Goal: Check status

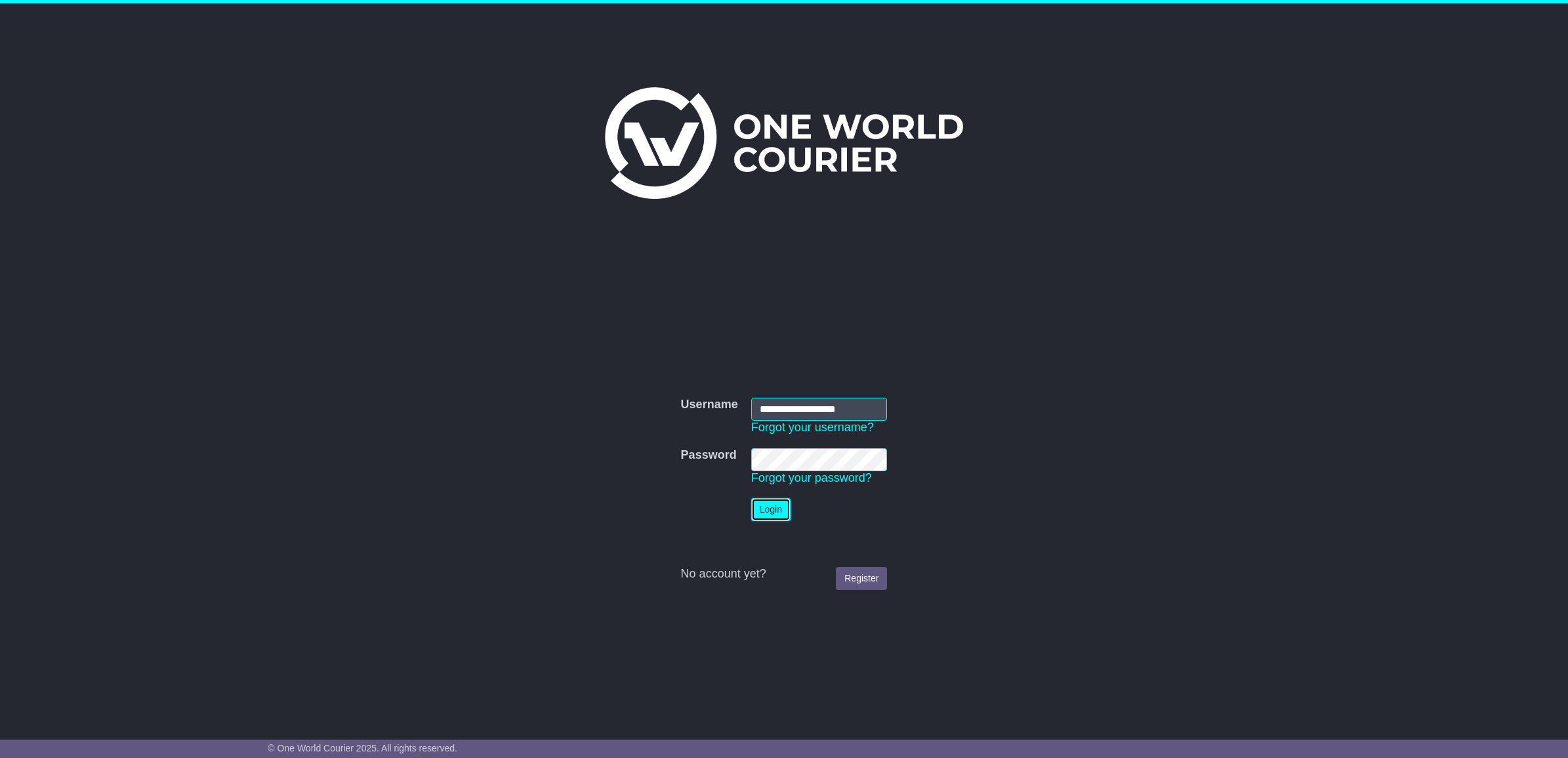
click at [777, 513] on button "Login" at bounding box center [771, 510] width 39 height 23
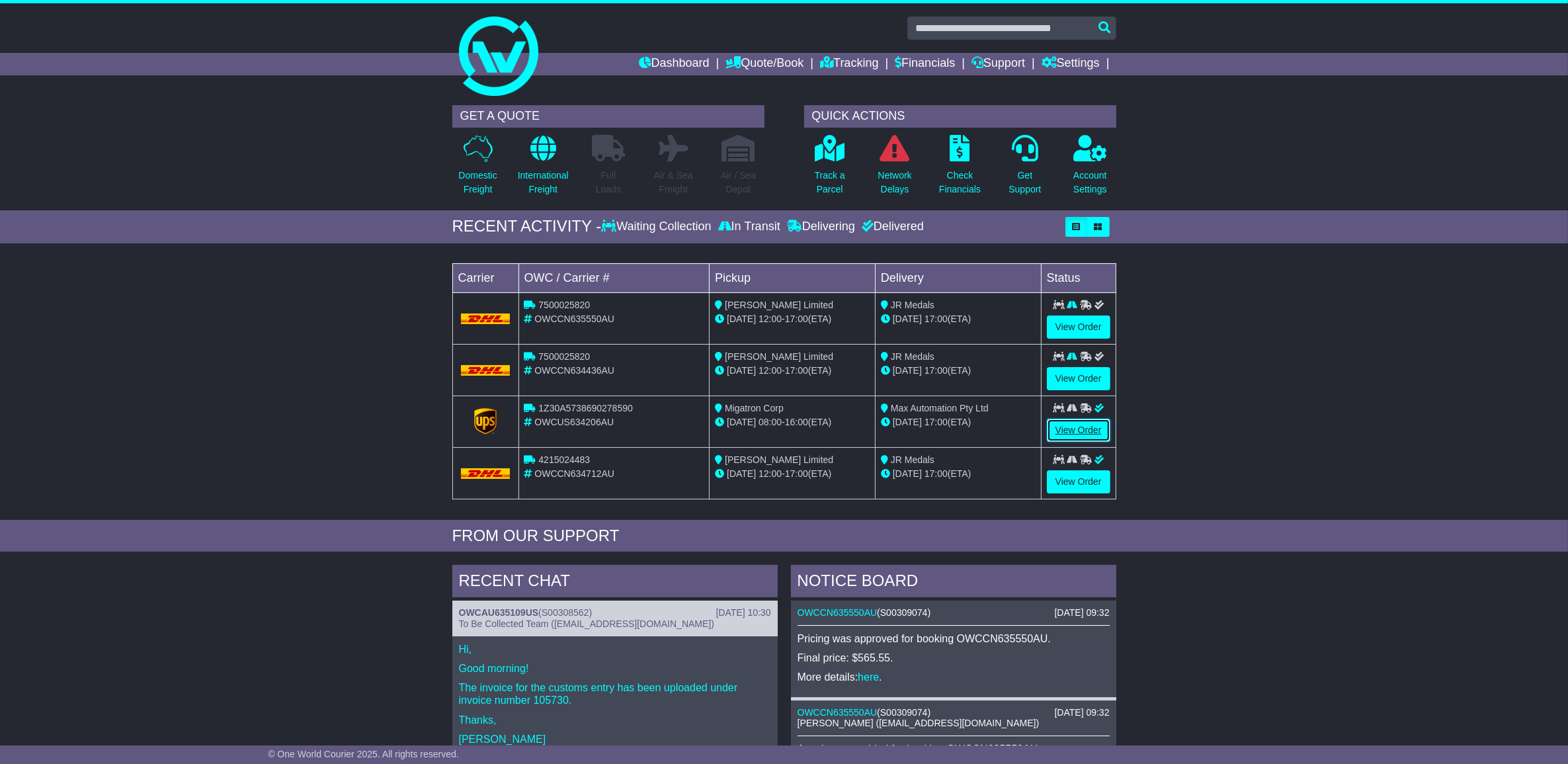
click at [1062, 428] on link "View Order" at bounding box center [1079, 430] width 63 height 23
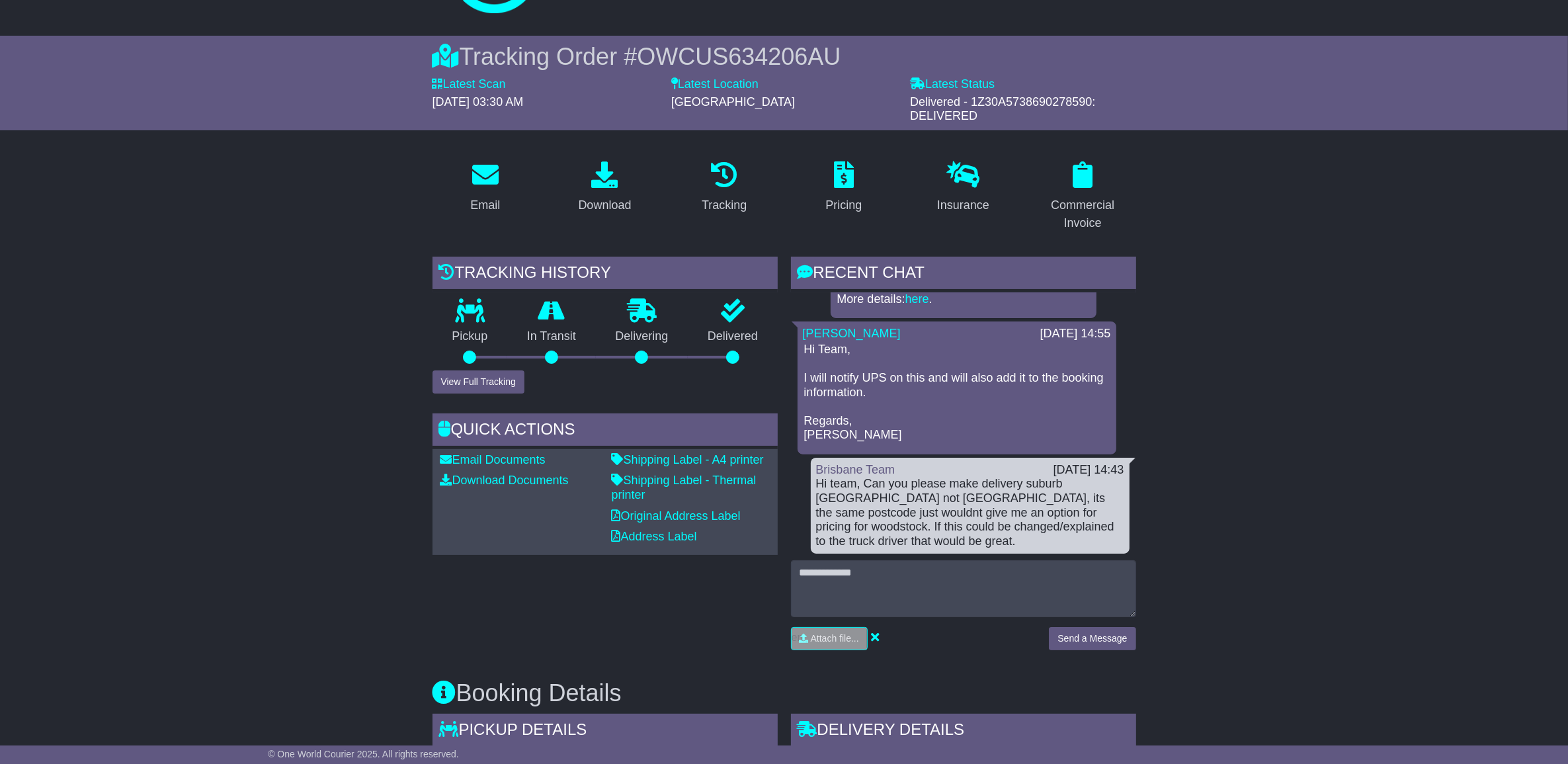
scroll to position [78, 0]
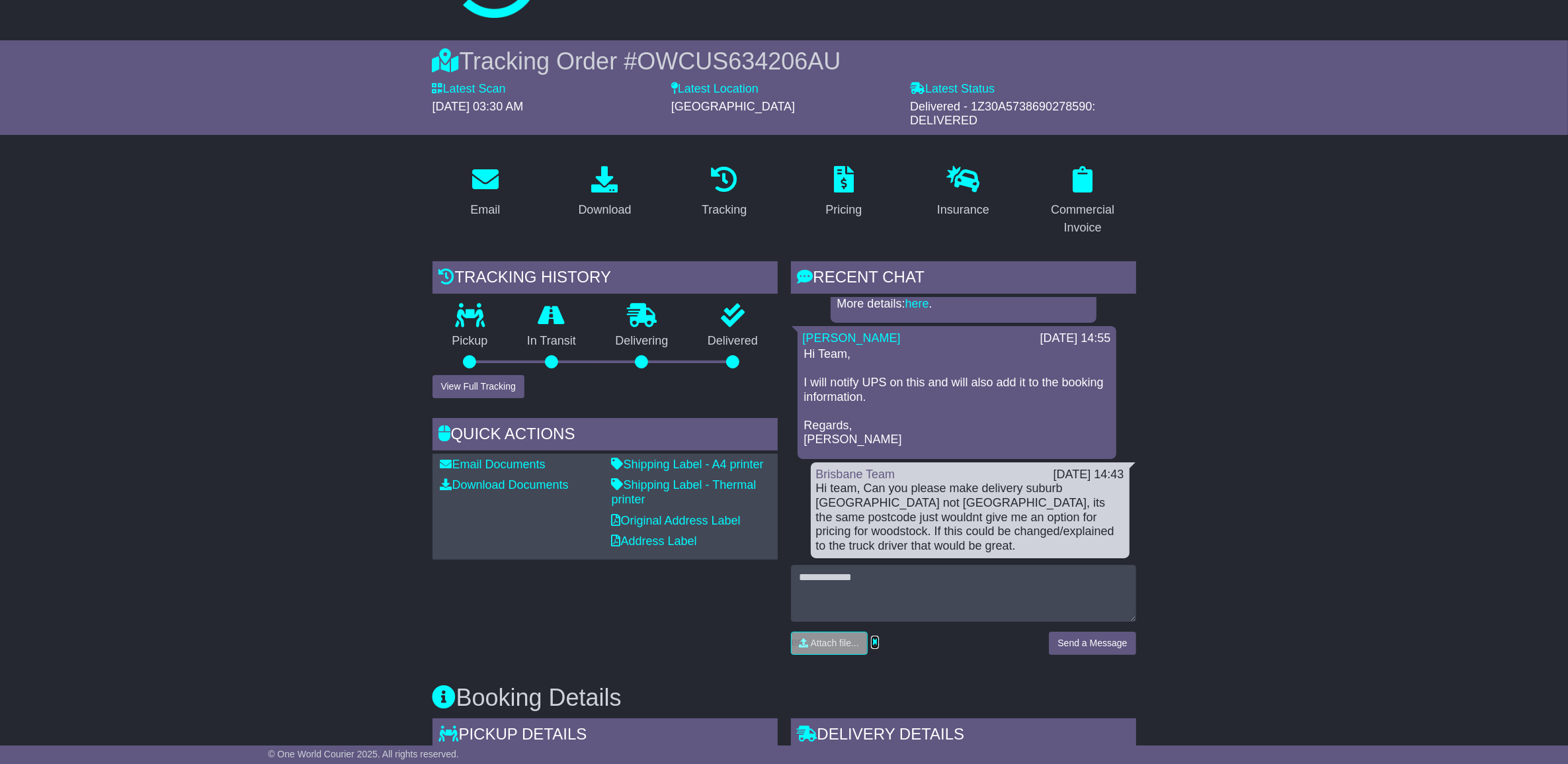
click at [878, 642] on icon at bounding box center [875, 641] width 8 height 12
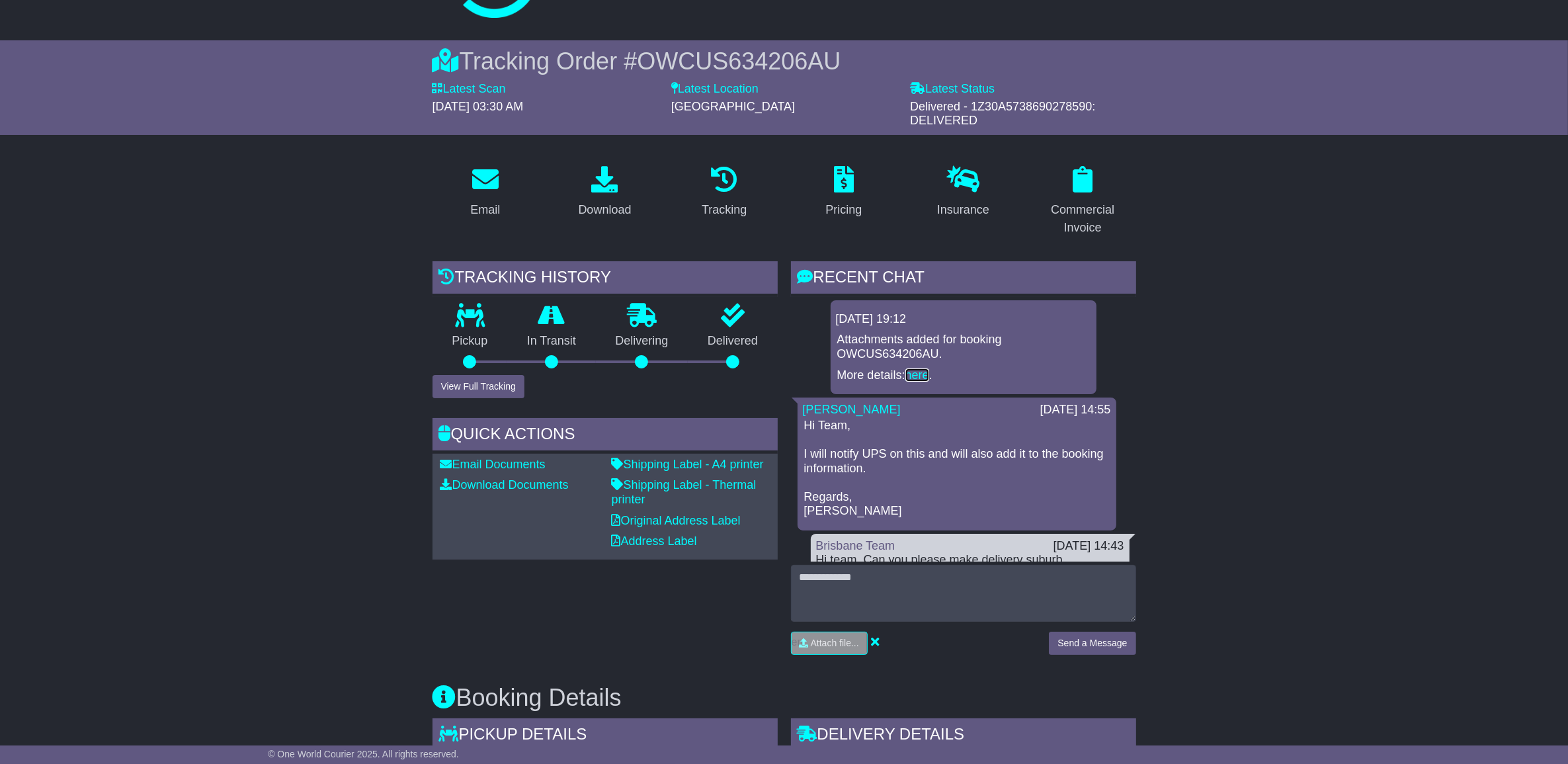
click at [918, 374] on link "here" at bounding box center [917, 375] width 24 height 13
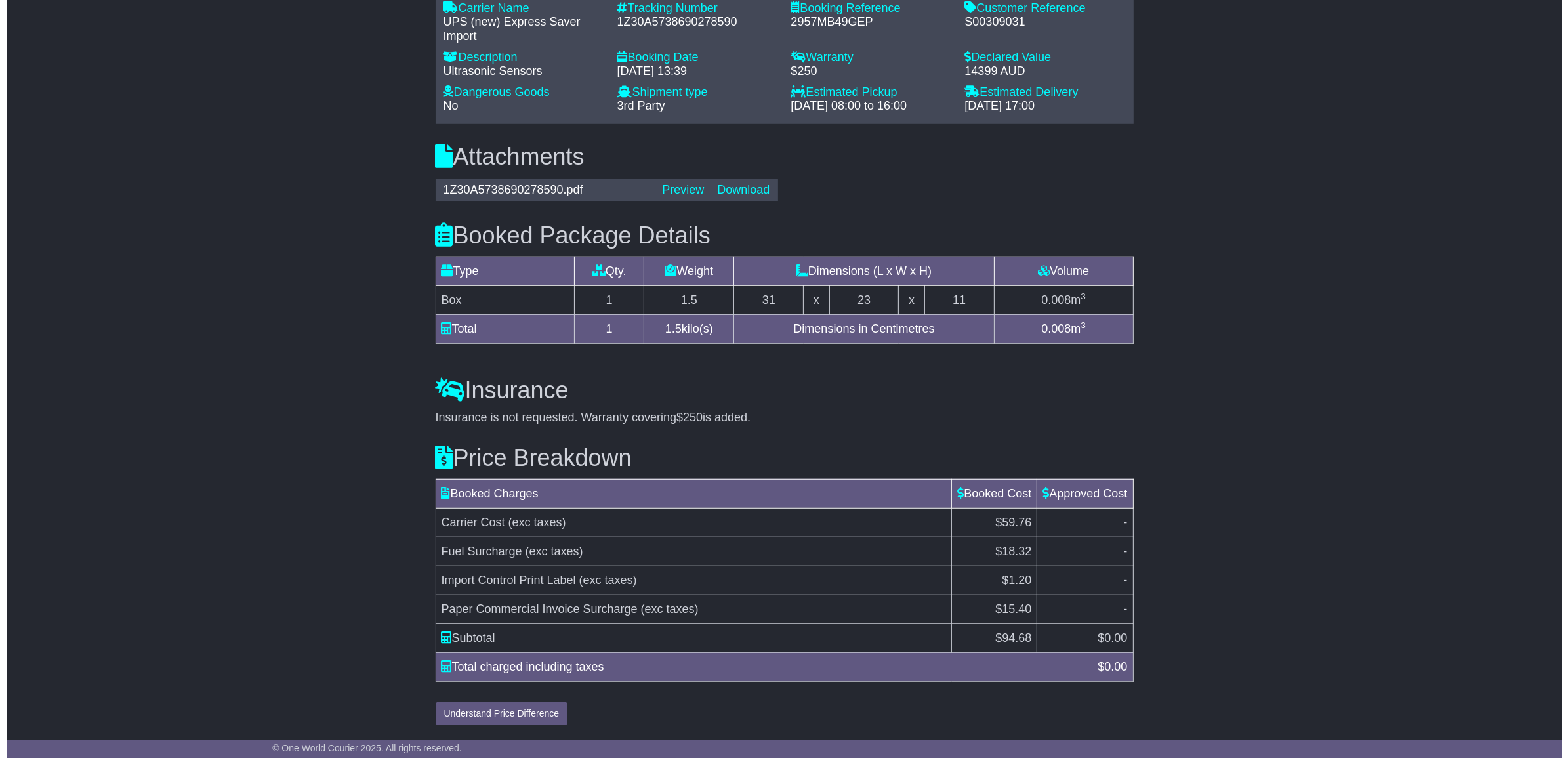
scroll to position [1061, 0]
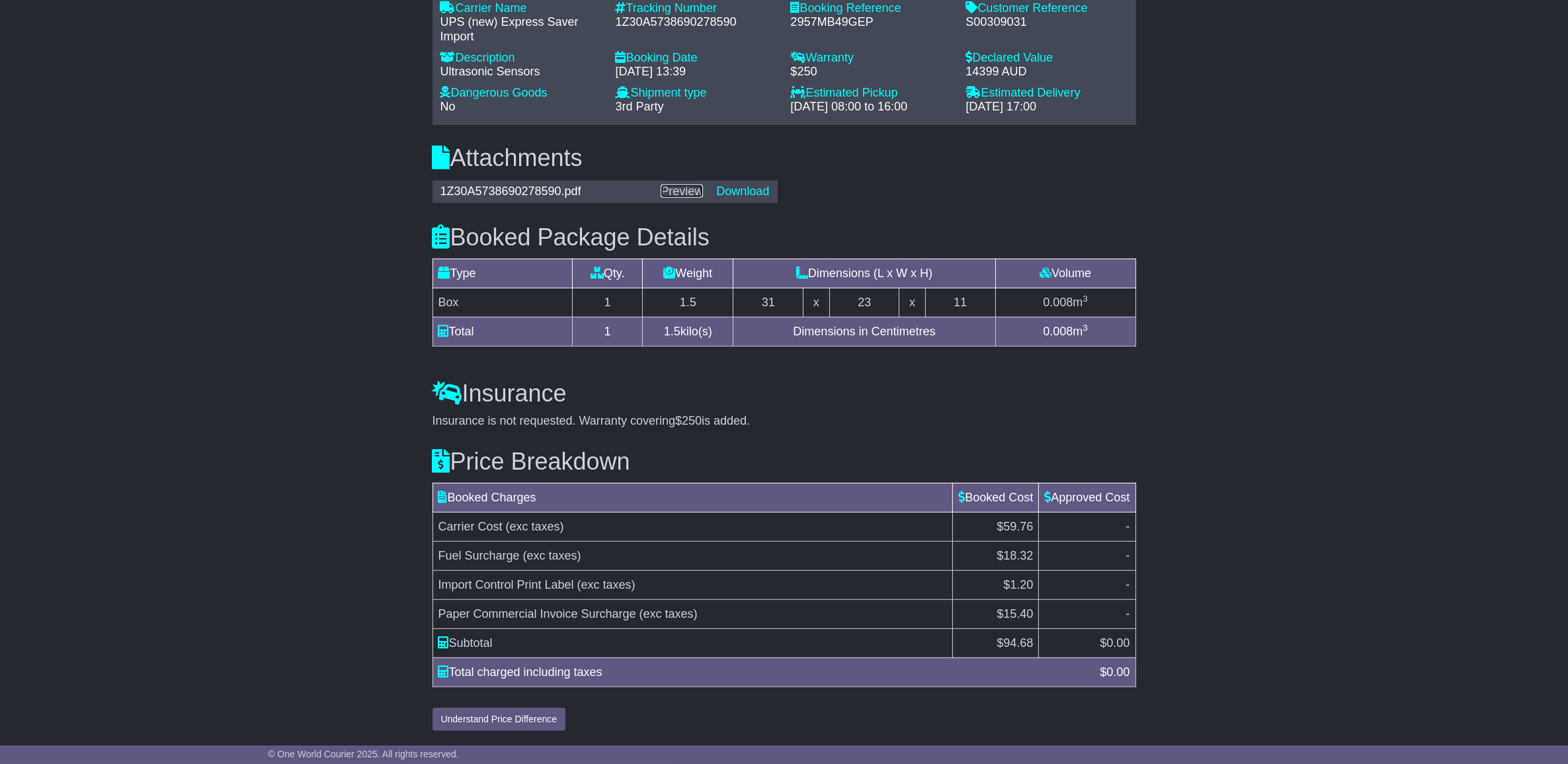
click at [696, 187] on link "Preview" at bounding box center [682, 191] width 42 height 13
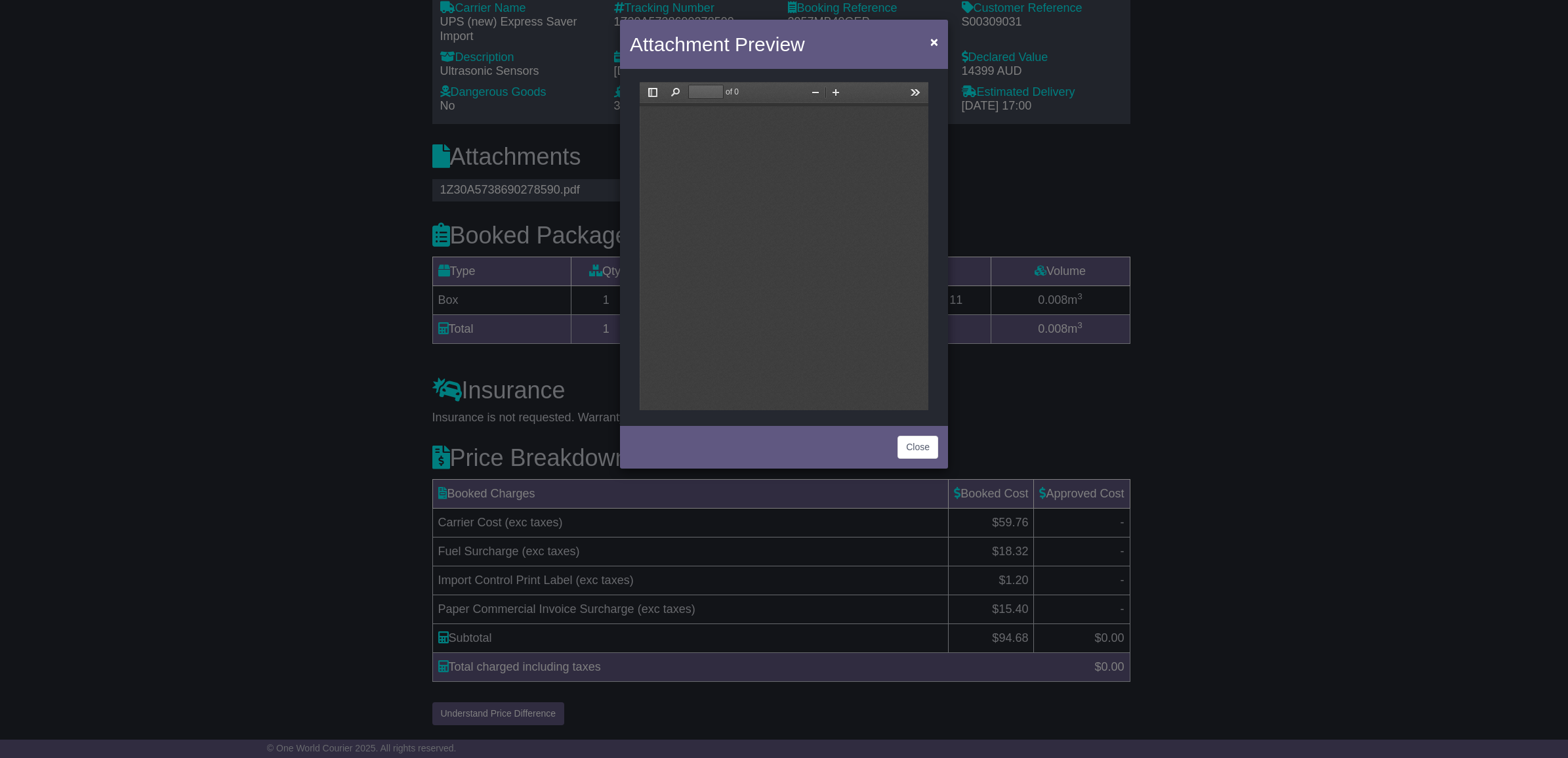
scroll to position [0, 0]
type input "*"
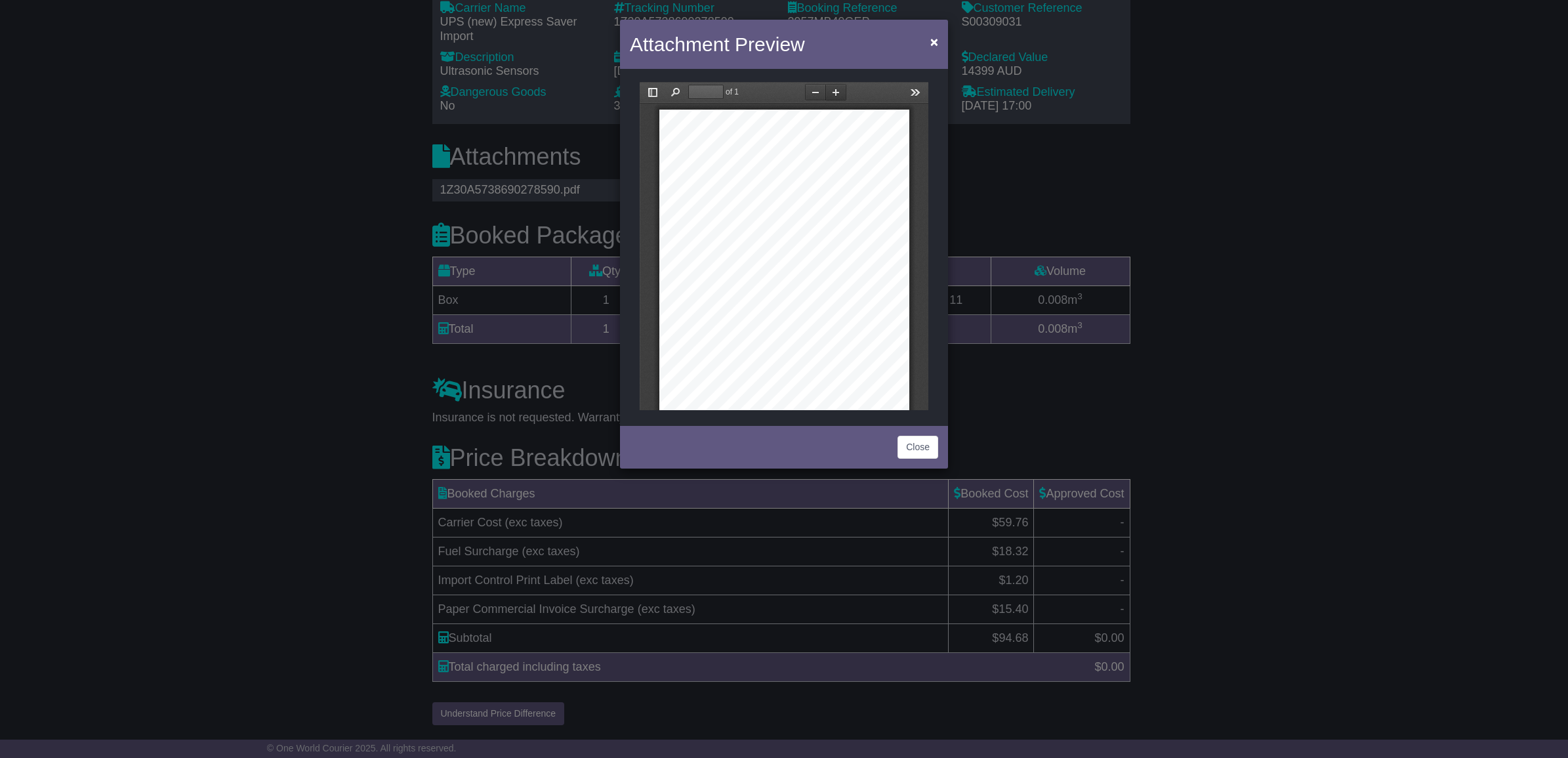
click at [834, 94] on button "Zoom In" at bounding box center [836, 91] width 21 height 16
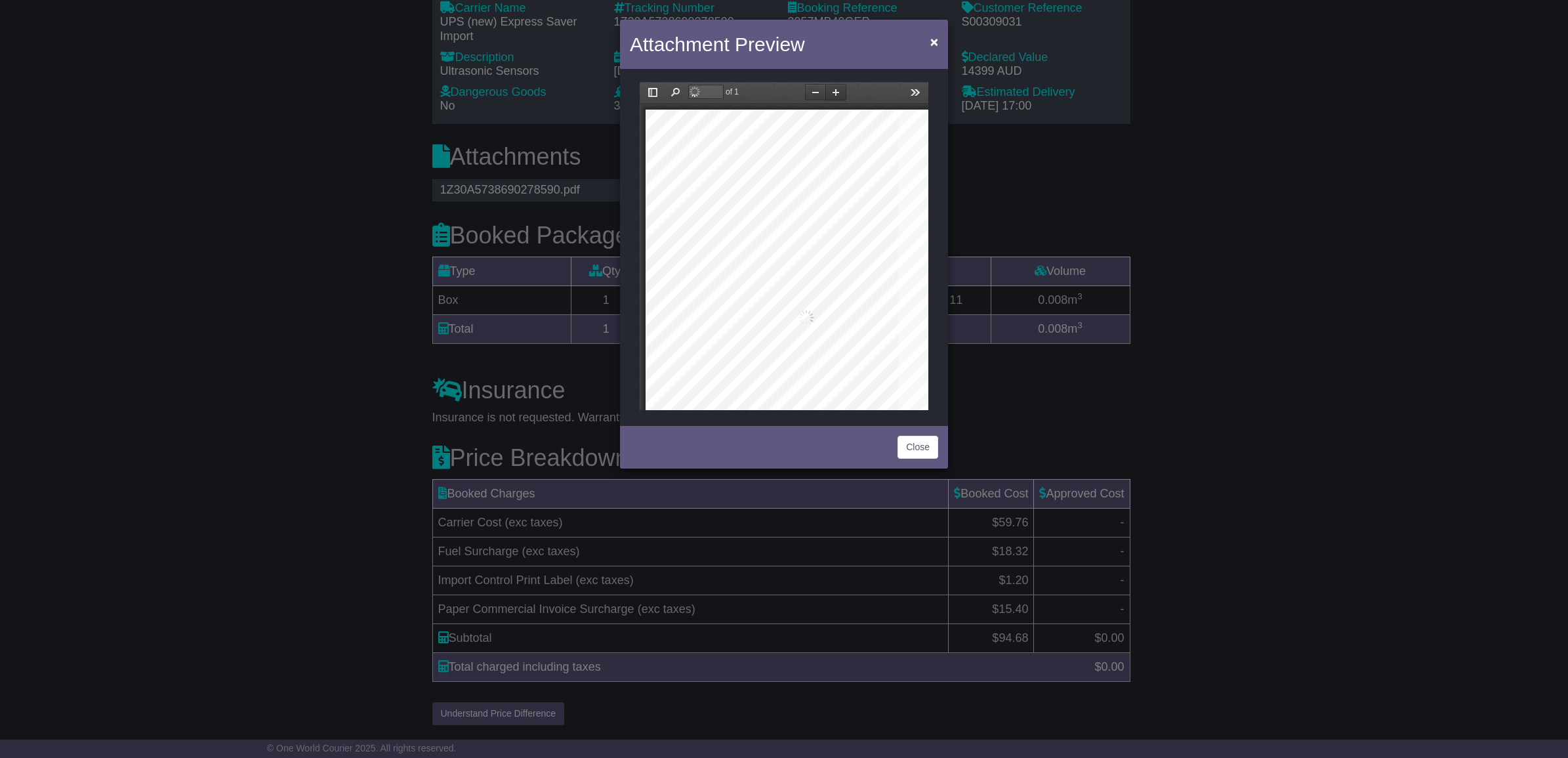
click at [834, 94] on button "Zoom In" at bounding box center [836, 91] width 21 height 16
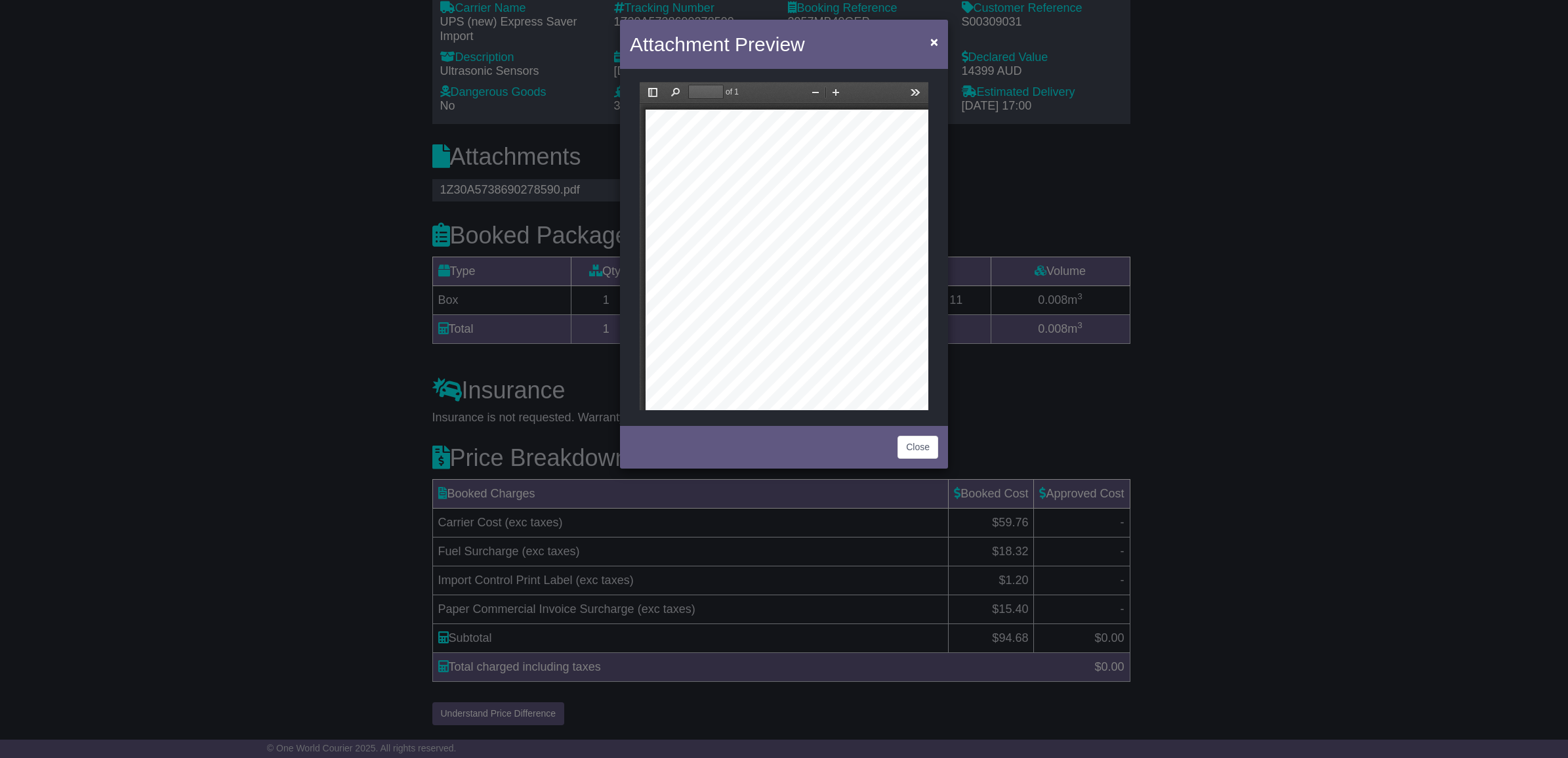
drag, startPoint x: 821, startPoint y: 308, endPoint x: 726, endPoint y: 145, distance: 188.7
click at [726, 146] on div at bounding box center [940, 490] width 589 height 762
click at [930, 36] on button "×" at bounding box center [934, 42] width 21 height 27
